Goal: Task Accomplishment & Management: Use online tool/utility

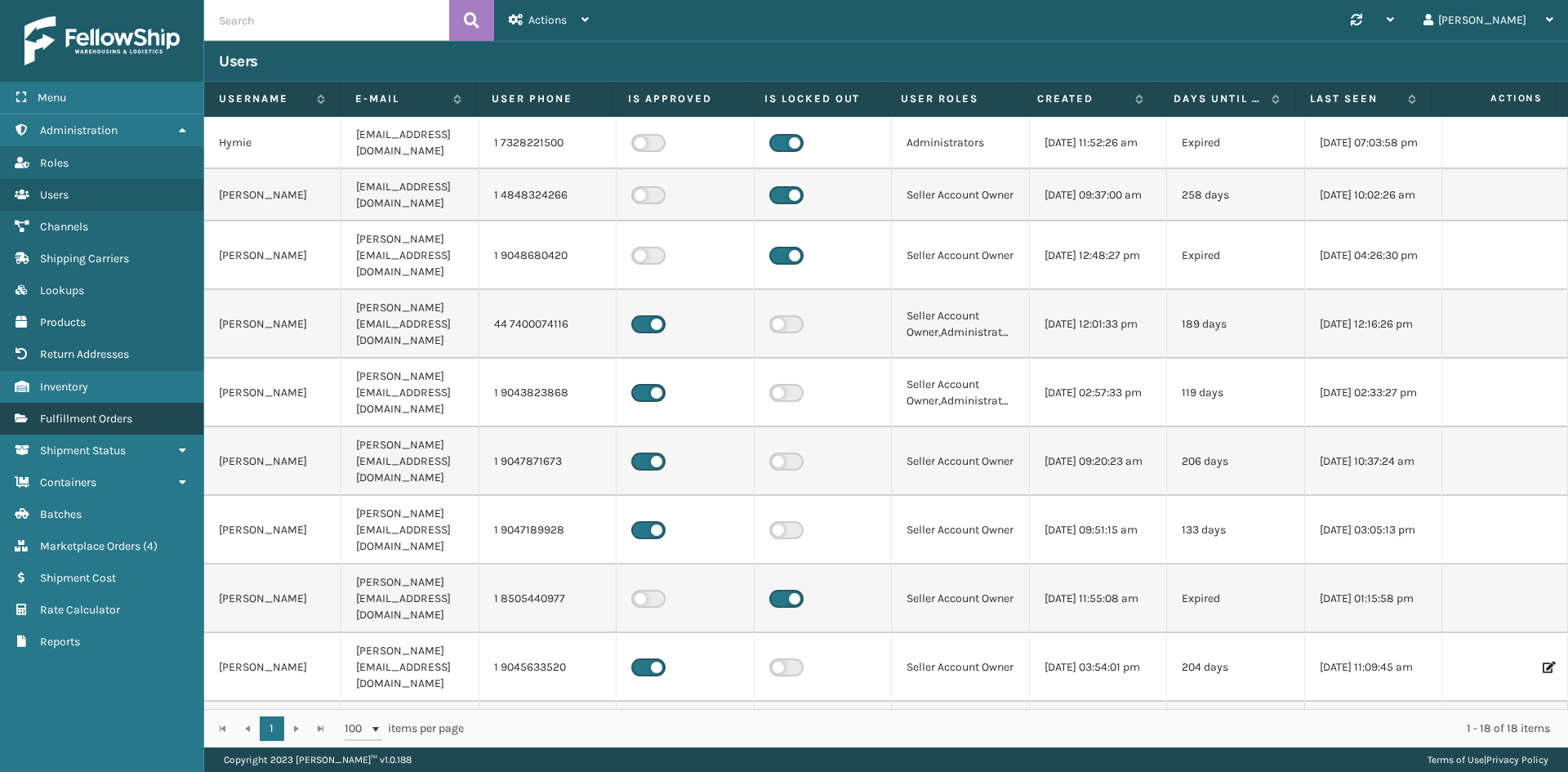
click at [112, 417] on span "Fulfillment Orders" at bounding box center [86, 419] width 92 height 14
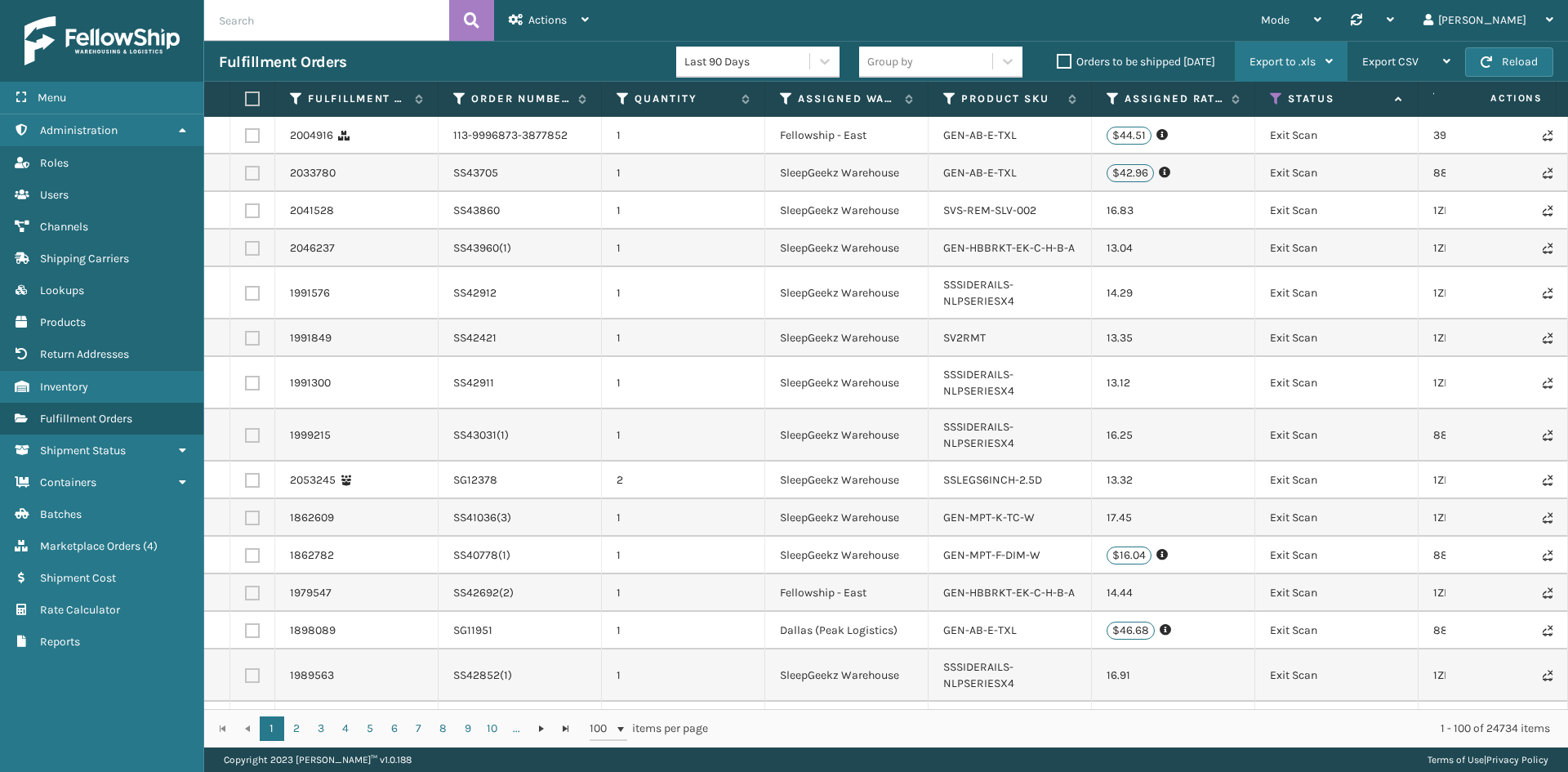
click at [1306, 70] on div "Export to .xls" at bounding box center [1290, 62] width 83 height 41
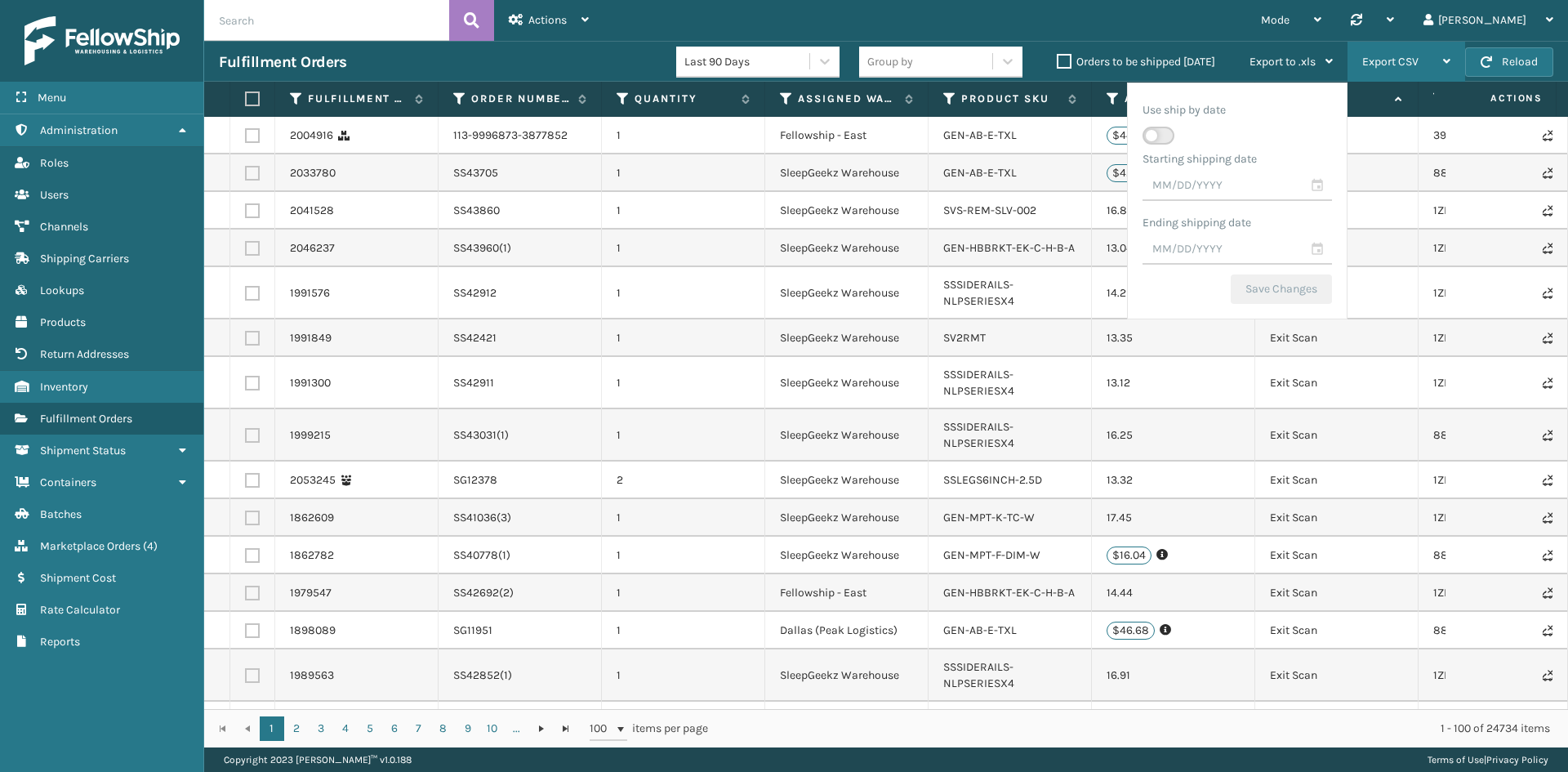
click at [1374, 67] on span "Export CSV" at bounding box center [1390, 62] width 56 height 14
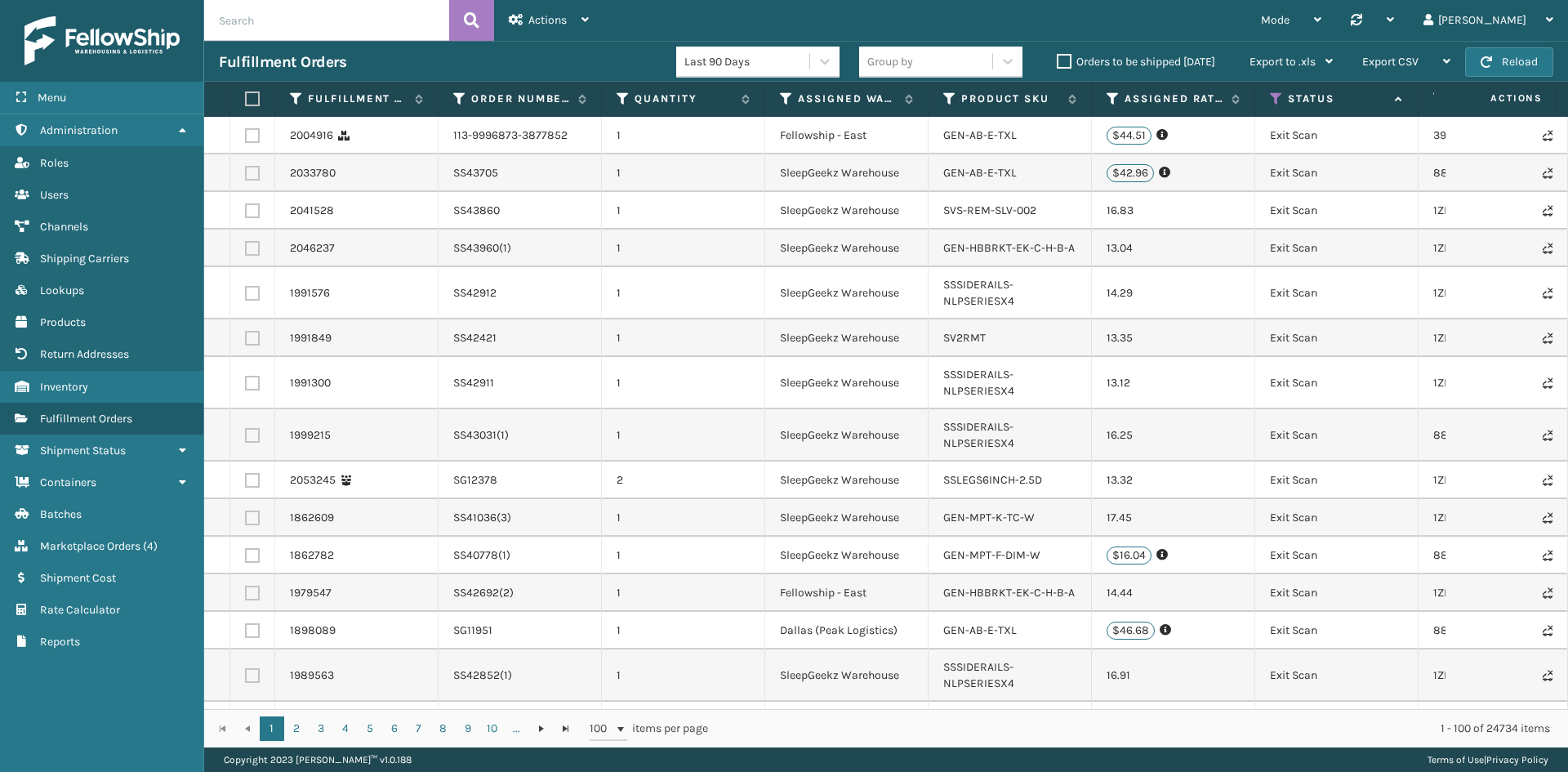
click at [1213, 32] on div "Mode Regular Mode Picking Mode Labeling Mode Palletizing Mode Exit Scan Mode Sy…" at bounding box center [1085, 21] width 965 height 41
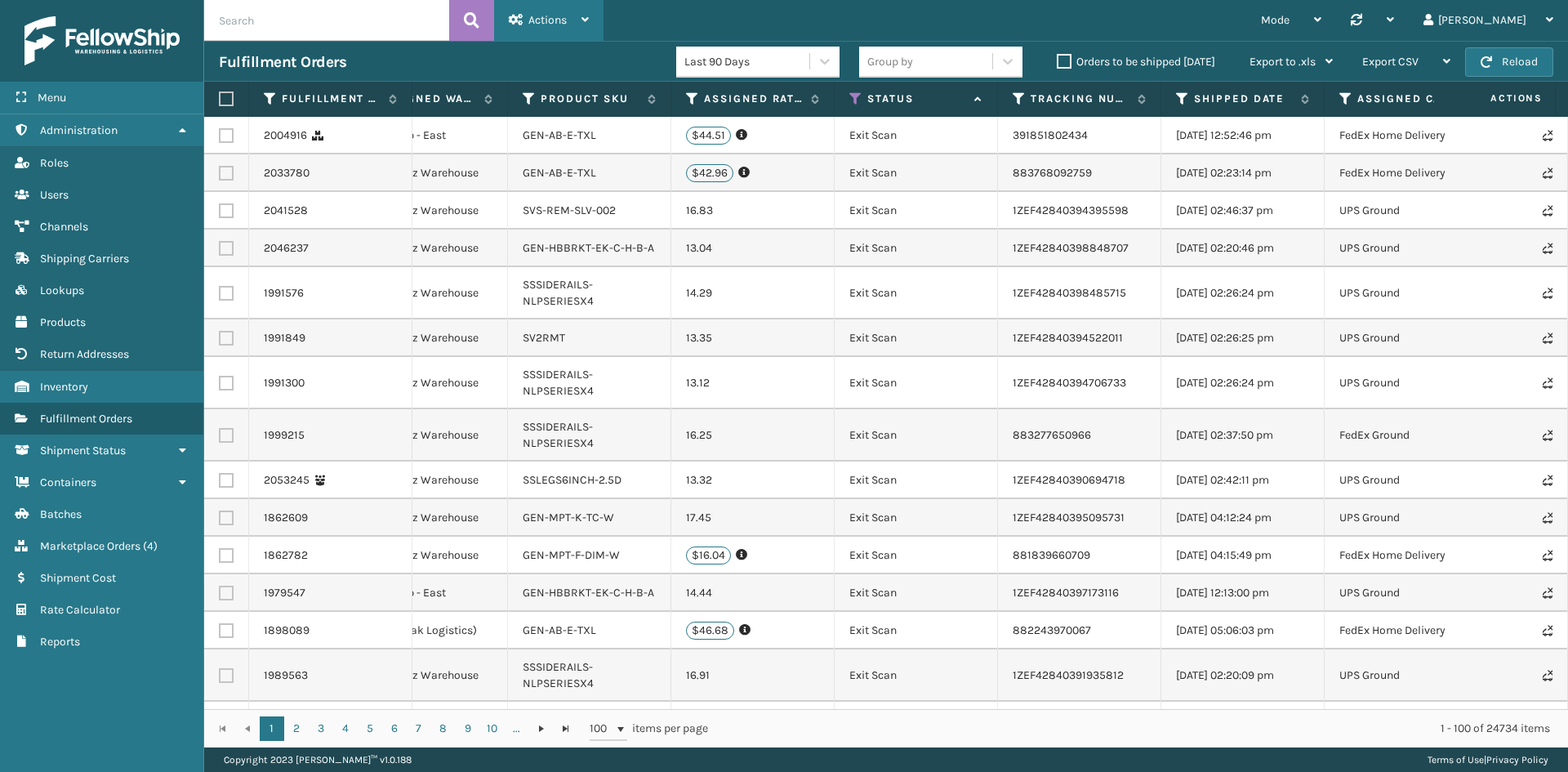
click at [556, 12] on div "Actions" at bounding box center [549, 21] width 80 height 41
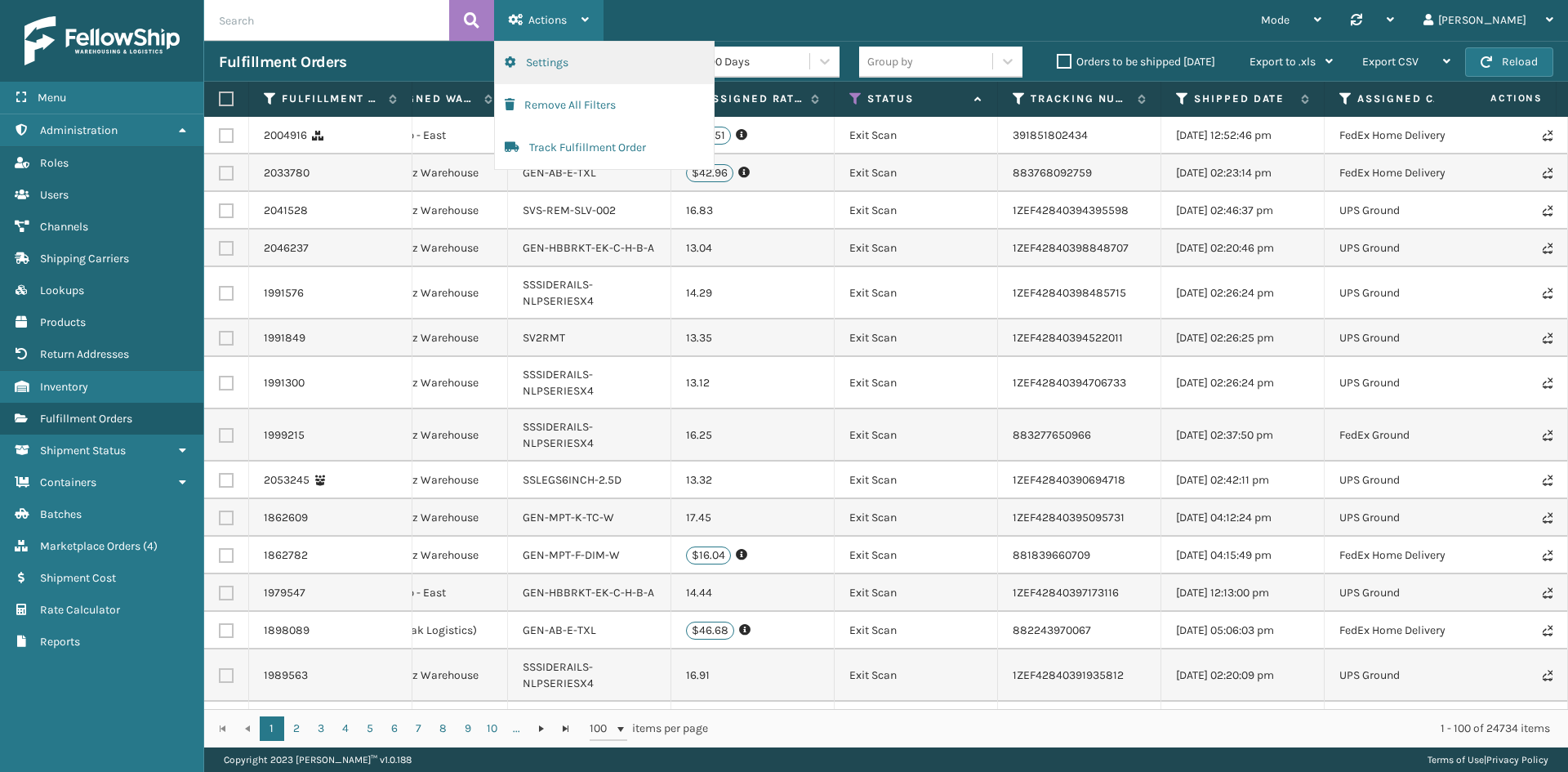
click at [550, 62] on button "Settings" at bounding box center [604, 63] width 219 height 43
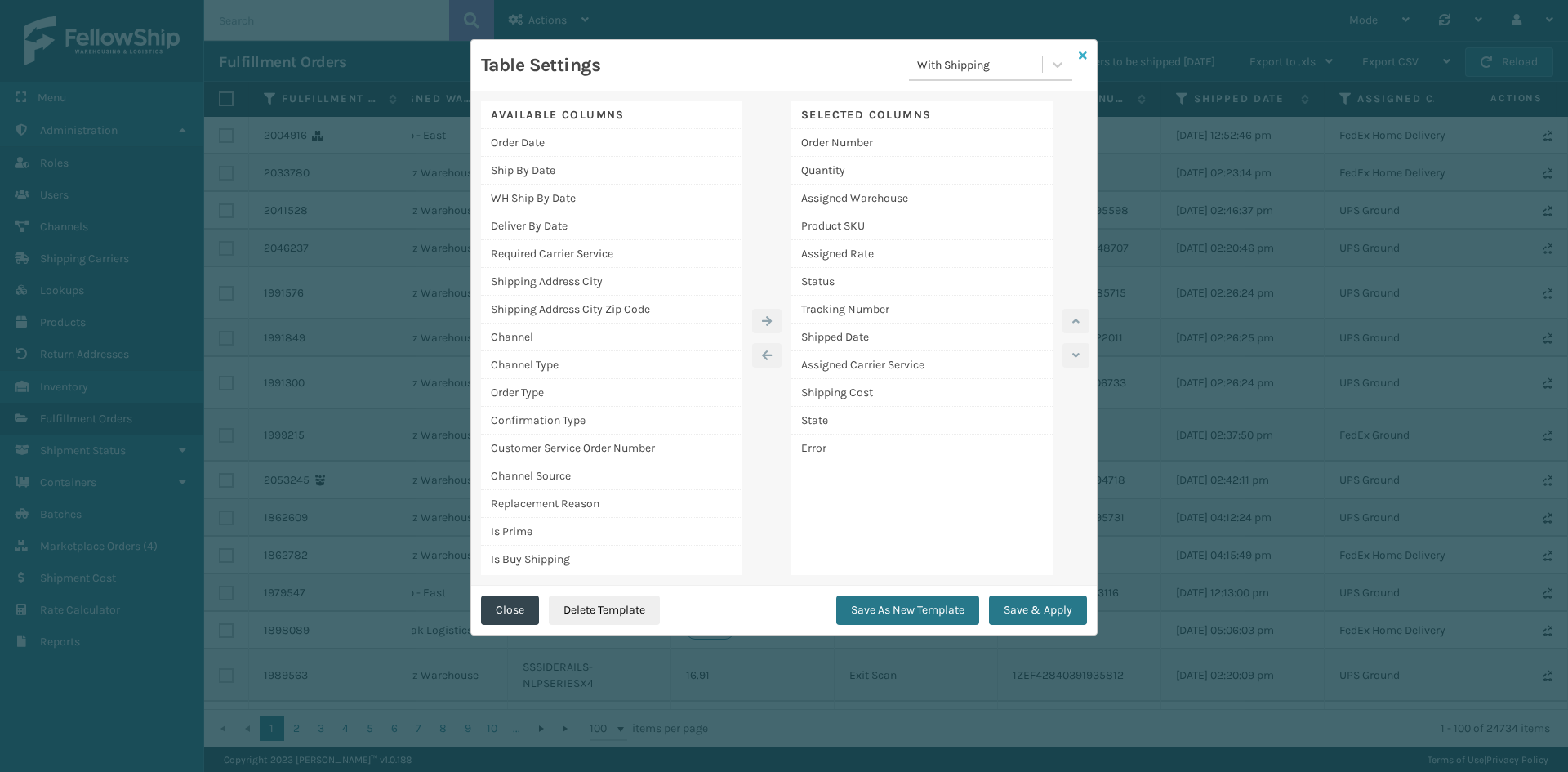
click at [1086, 50] on icon at bounding box center [1083, 55] width 8 height 12
